Goal: Register for event/course

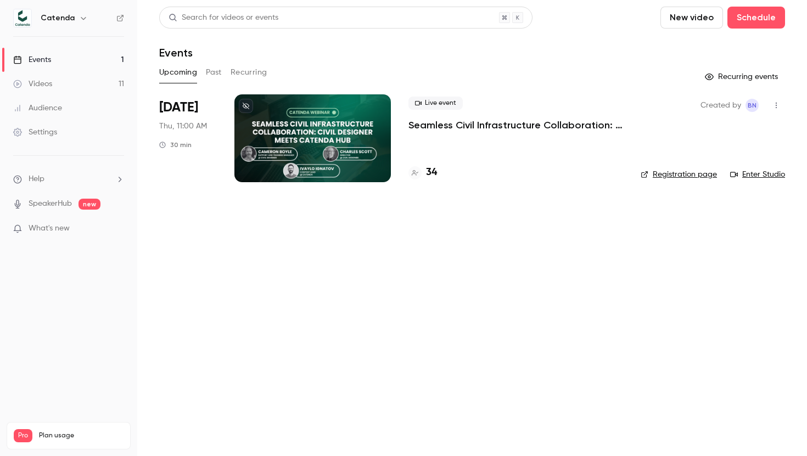
click at [433, 173] on h4 "34" at bounding box center [431, 172] width 11 height 15
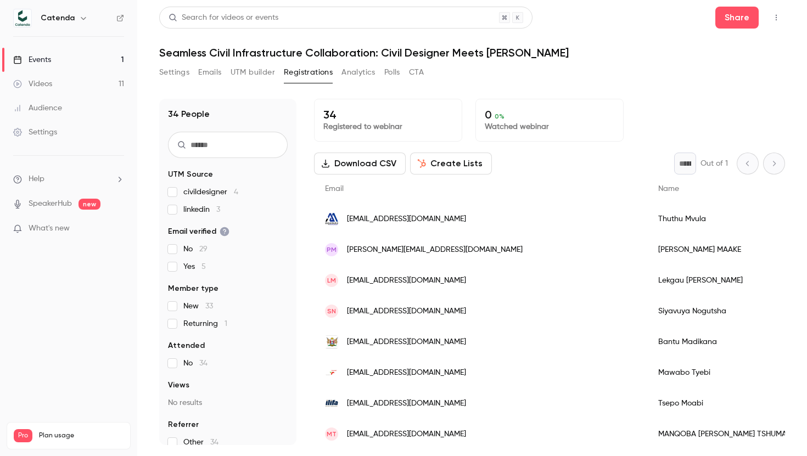
scroll to position [12, 0]
